Goal: Check status

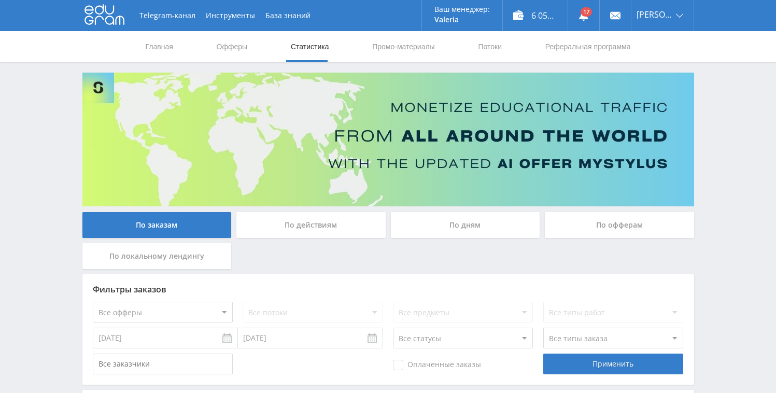
scroll to position [270, 0]
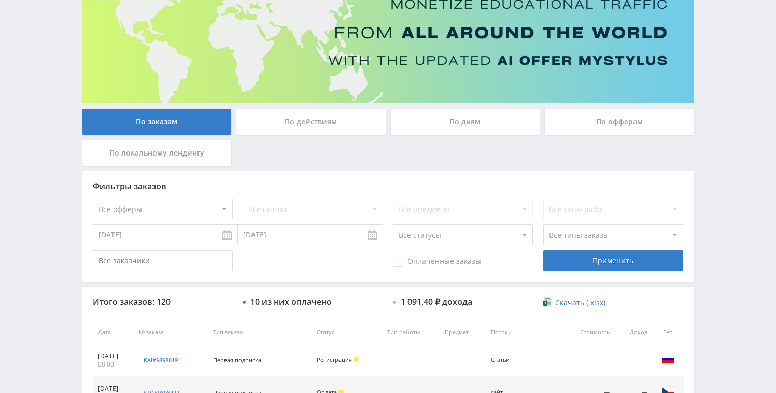
scroll to position [96, 0]
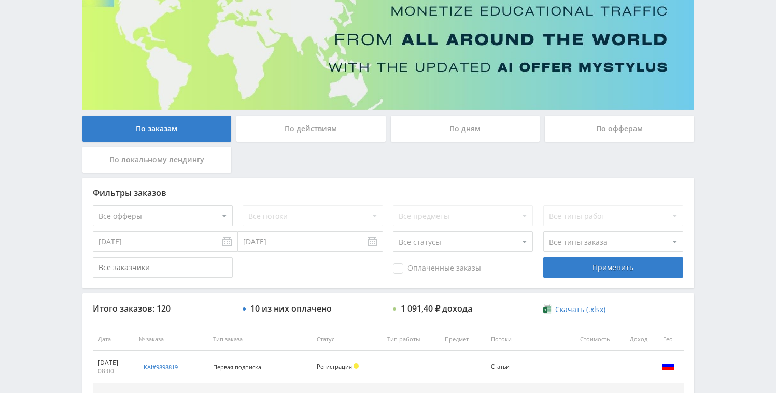
click at [435, 125] on div "По дням" at bounding box center [465, 129] width 149 height 26
click at [0, 0] on input "По дням" at bounding box center [0, 0] width 0 height 0
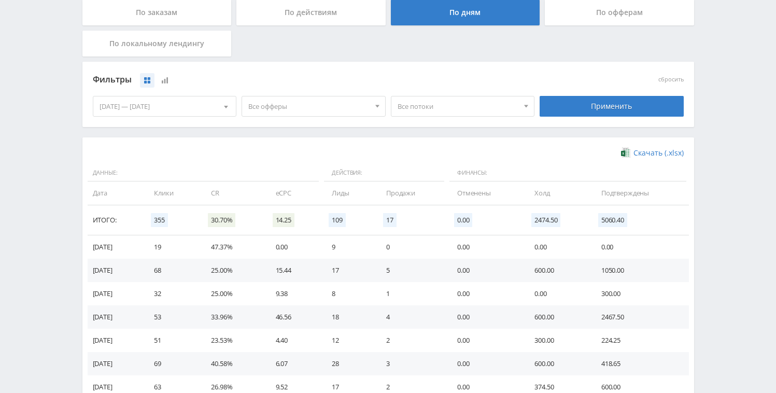
scroll to position [0, 0]
